Goal: Find specific page/section: Find specific page/section

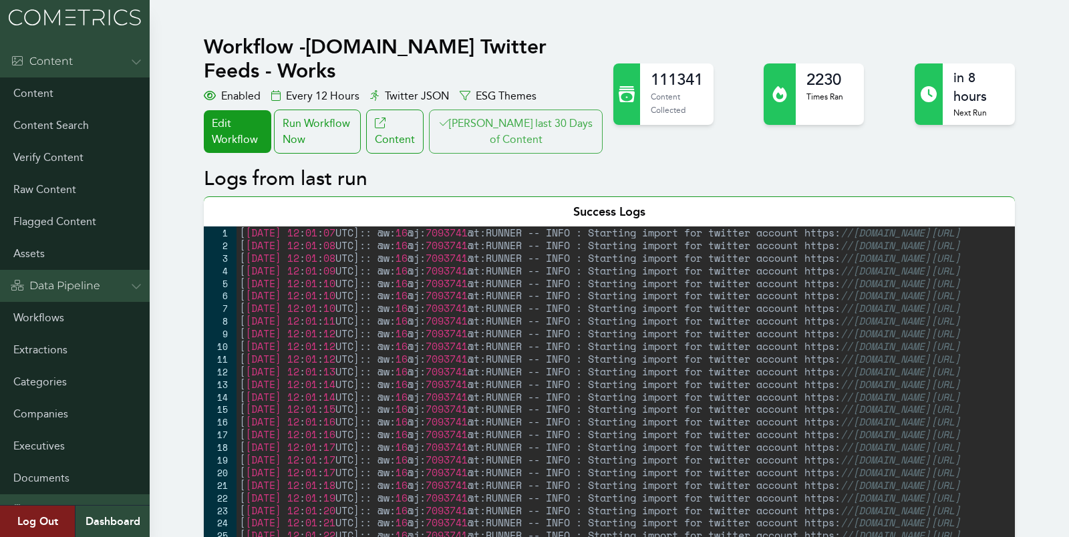
click at [512, 110] on button "[PERSON_NAME] last 30 Days of Content" at bounding box center [516, 132] width 174 height 44
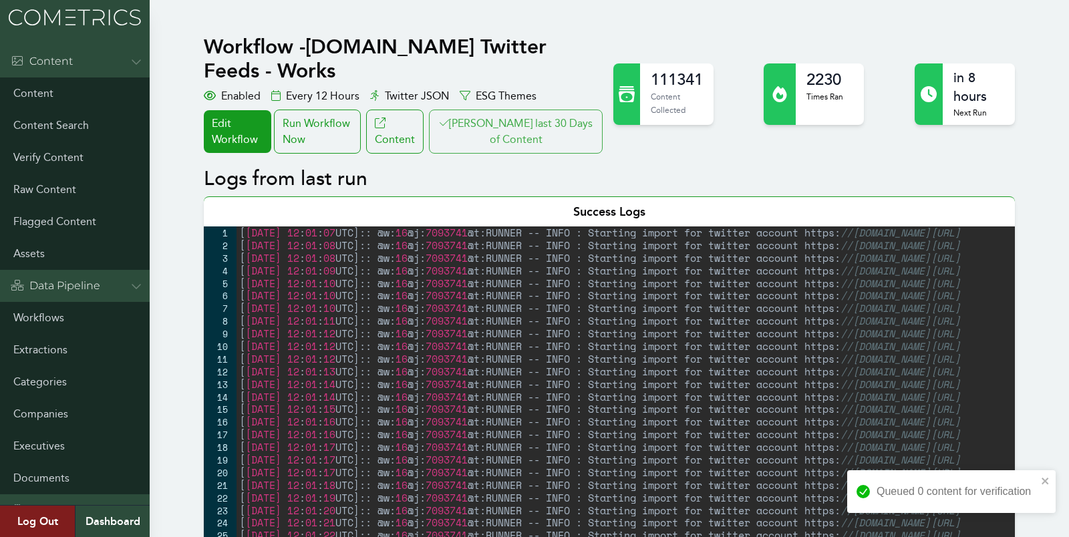
scroll to position [1, 0]
